Goal: Information Seeking & Learning: Find specific page/section

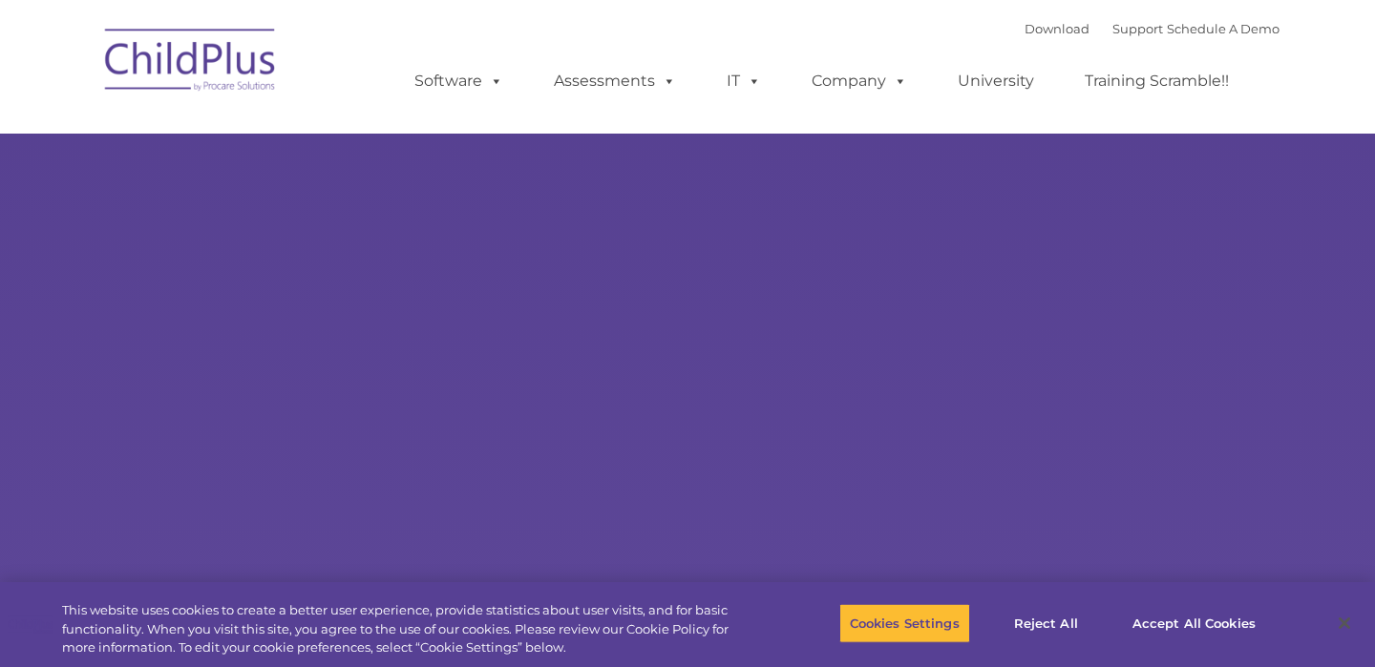
select select "MEDIUM"
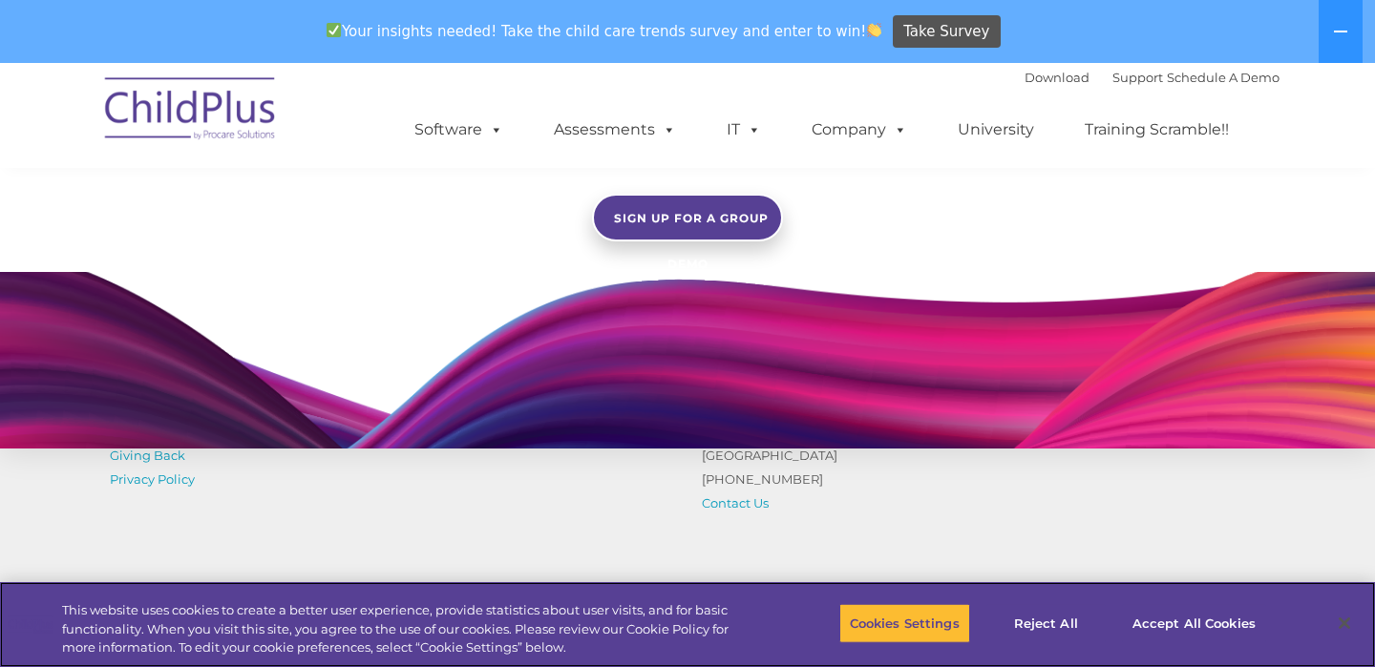
scroll to position [1733, 0]
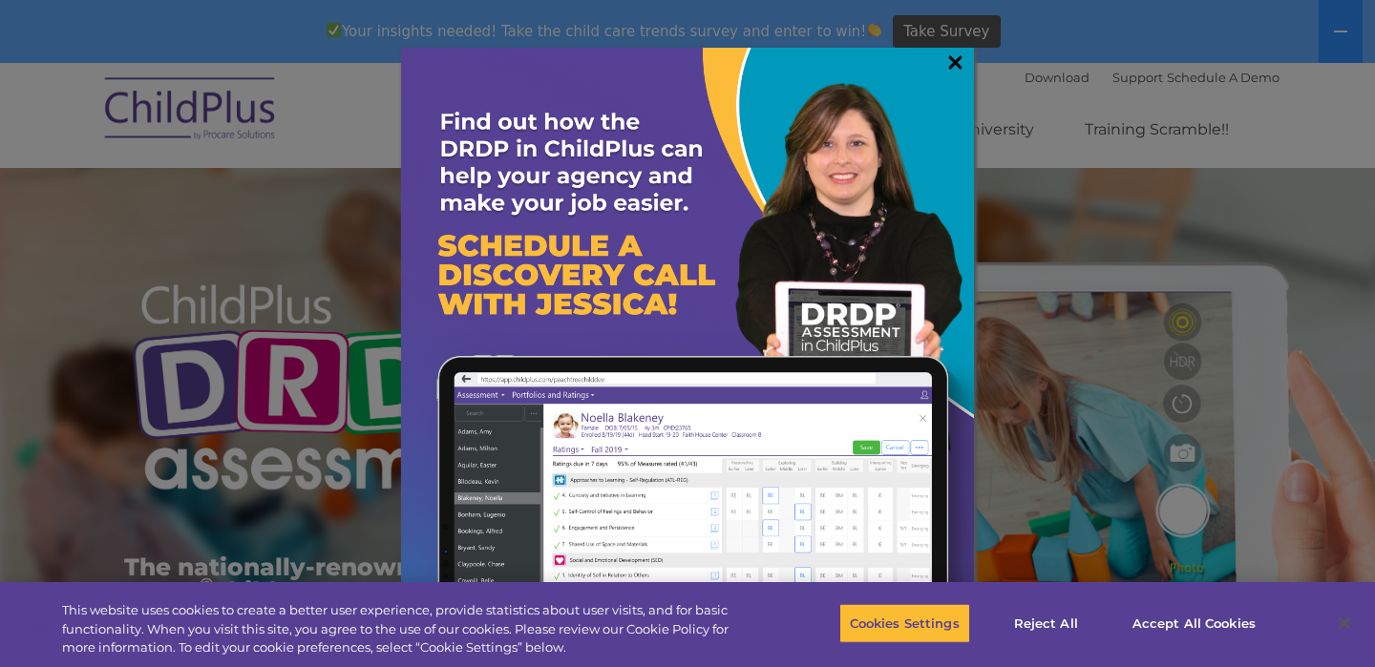
click at [960, 61] on link "×" at bounding box center [955, 62] width 22 height 19
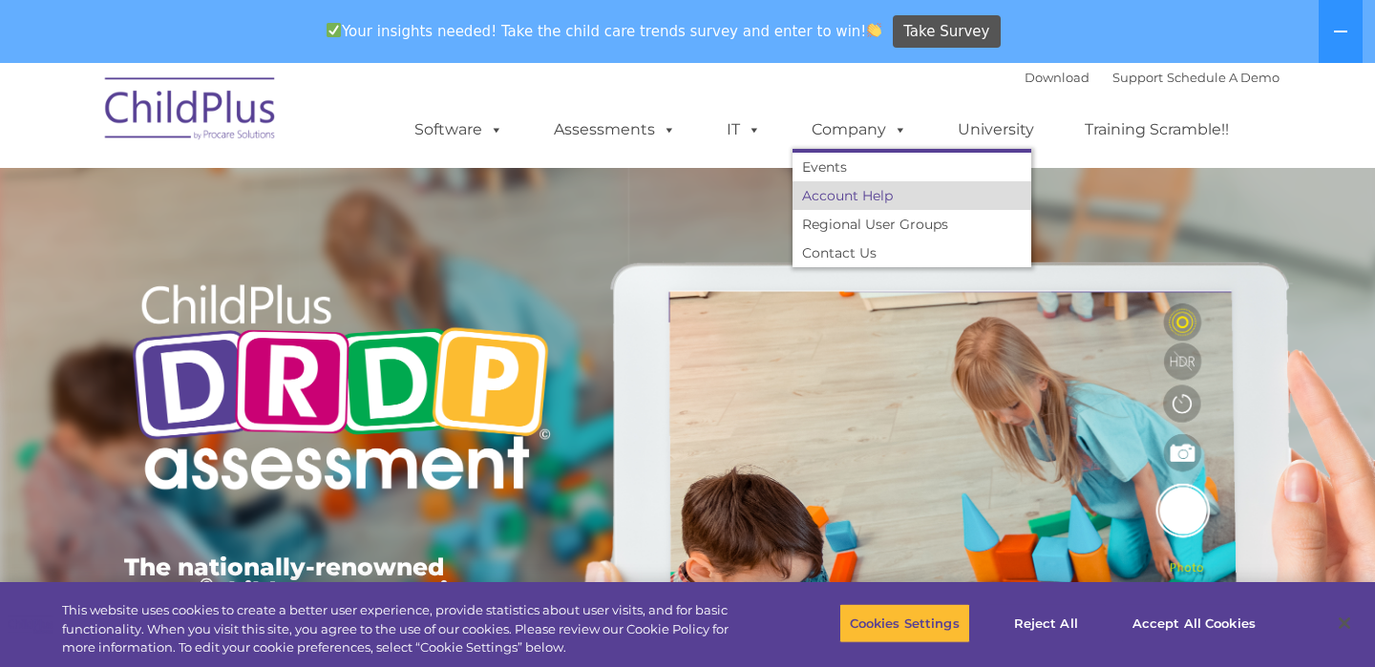
click at [857, 200] on link "Account Help" at bounding box center [911, 195] width 239 height 29
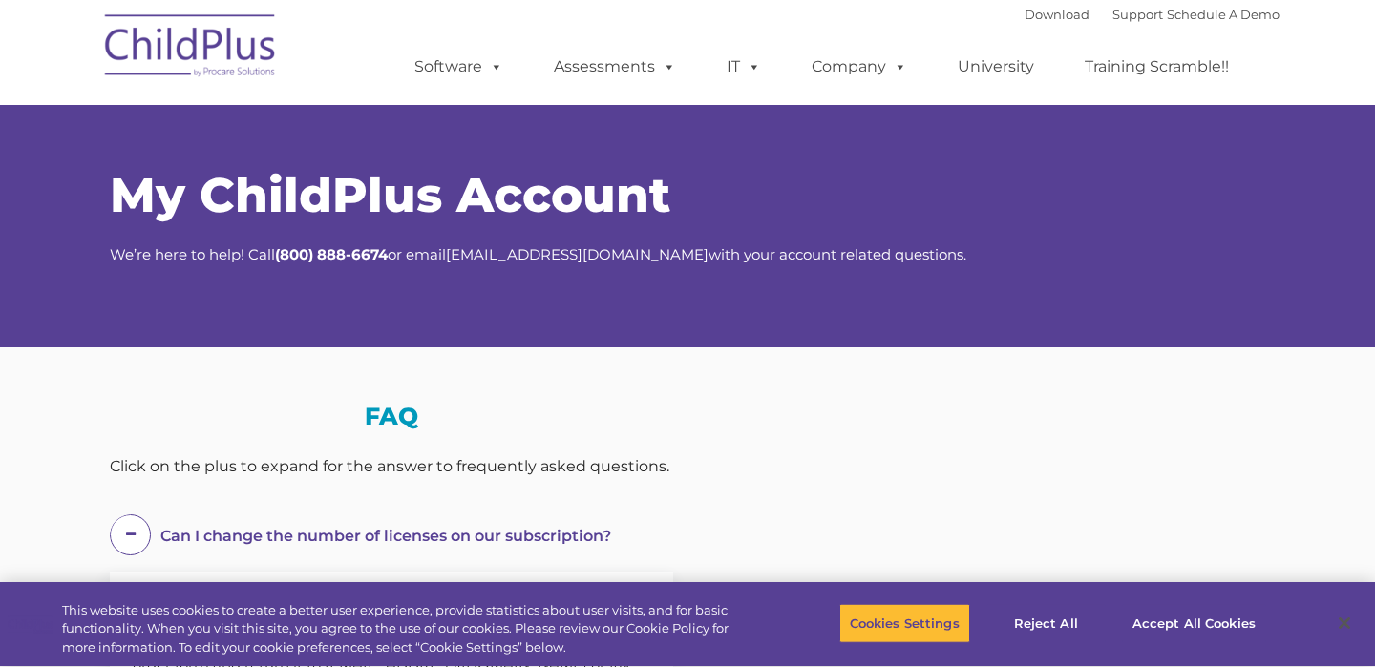
select select "MEDIUM"
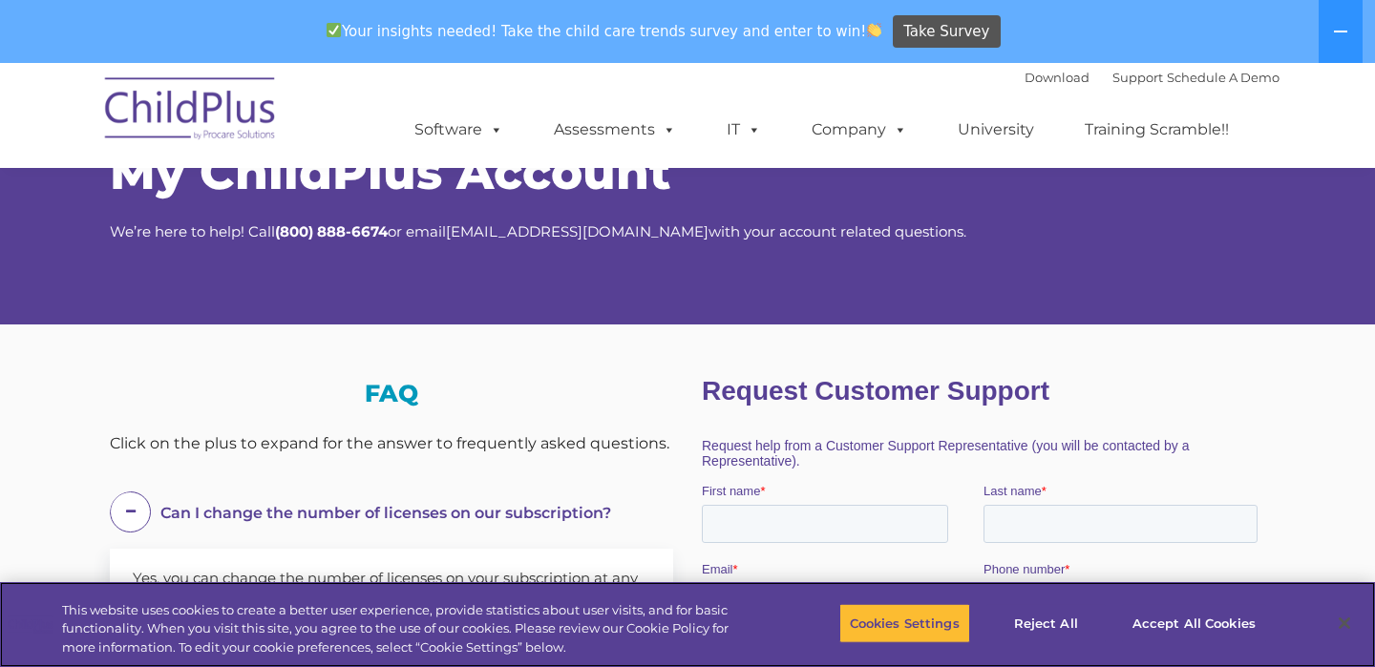
scroll to position [95, 0]
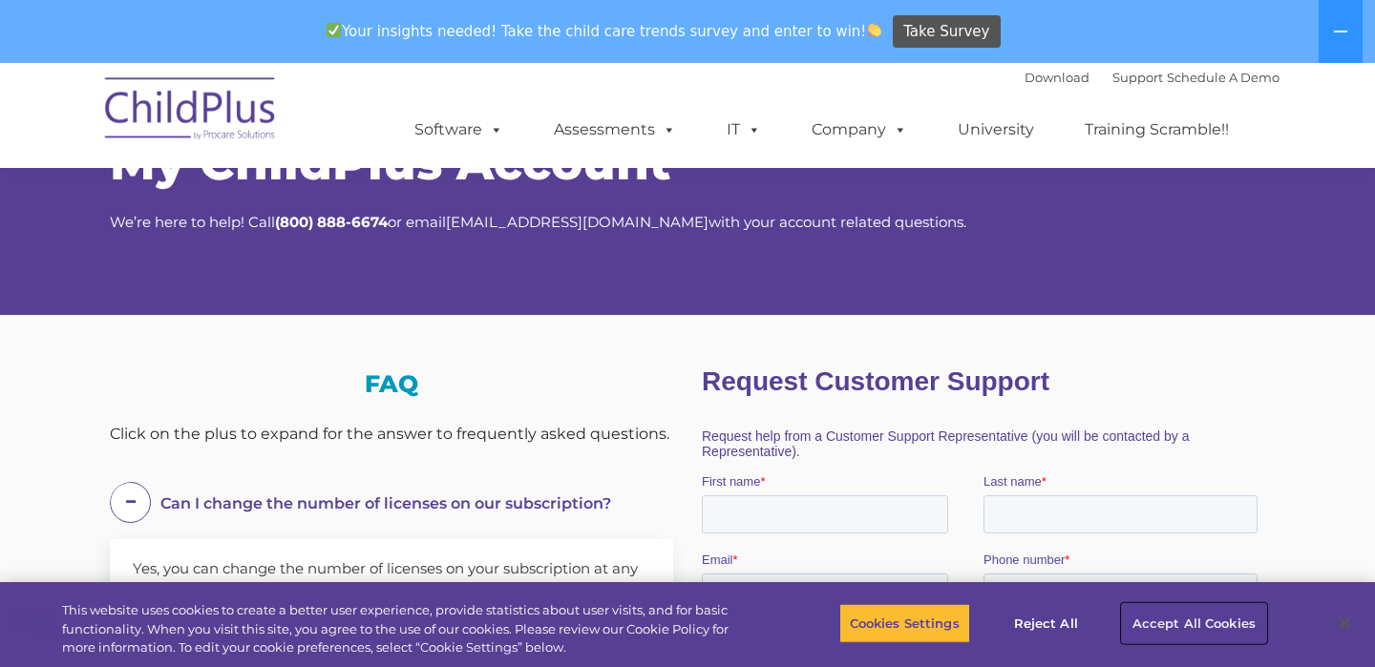
click at [1134, 616] on button "Accept All Cookies" at bounding box center [1194, 623] width 144 height 40
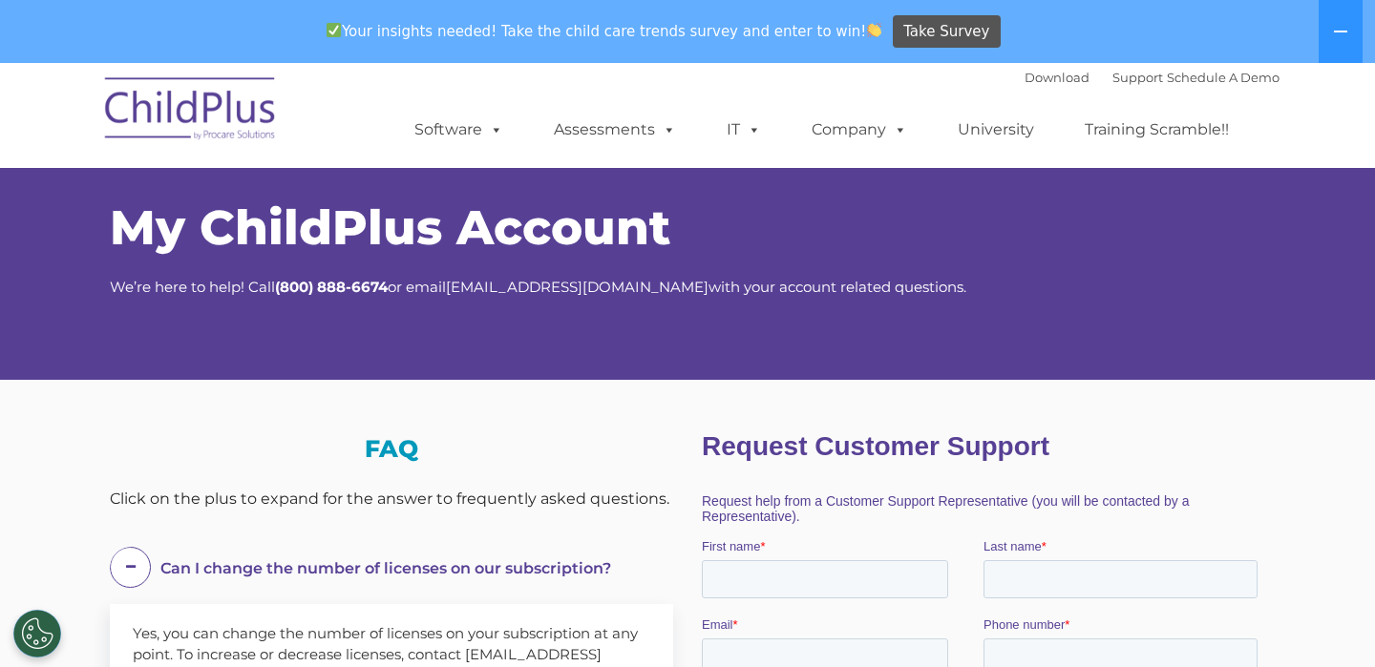
scroll to position [0, 0]
